Goal: Information Seeking & Learning: Learn about a topic

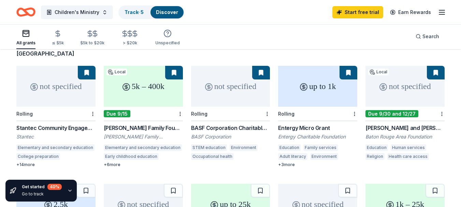
scroll to position [68, 0]
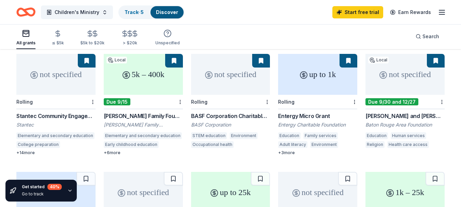
click at [402, 112] on div "[PERSON_NAME] and [PERSON_NAME] Family Foundation Fund Grant" at bounding box center [404, 116] width 79 height 8
click at [299, 121] on div "Entergy Charitable Foundation" at bounding box center [317, 124] width 79 height 7
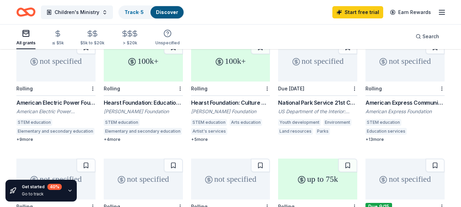
scroll to position [283, 0]
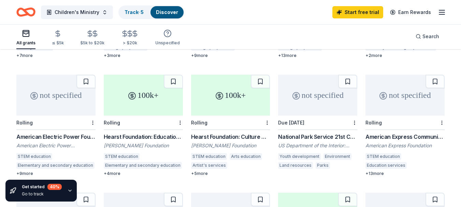
click at [147, 133] on div "Hearst Foundation: Education Grant" at bounding box center [143, 137] width 79 height 8
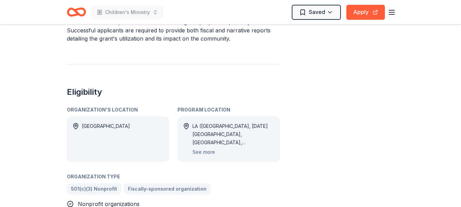
scroll to position [205, 0]
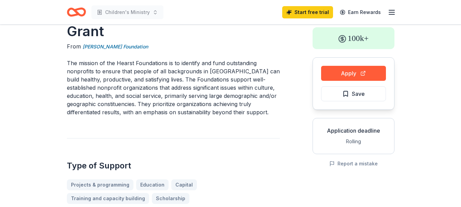
scroll to position [34, 0]
